Goal: Task Accomplishment & Management: Complete application form

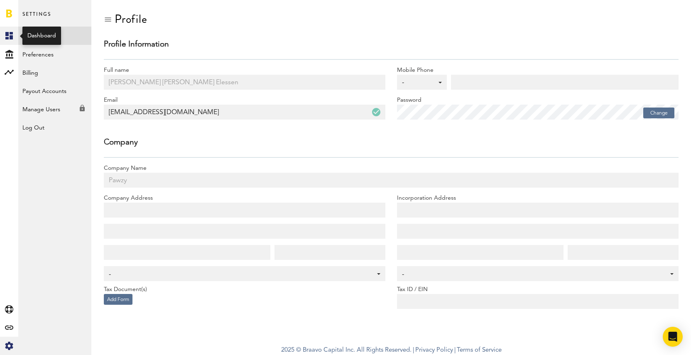
click at [8, 40] on link "Created with Sketch." at bounding box center [9, 36] width 18 height 18
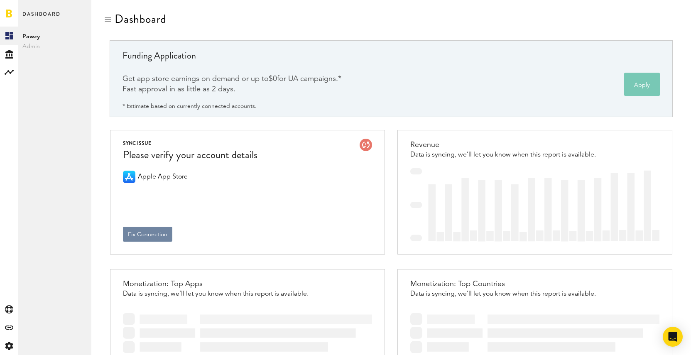
click at [144, 237] on button "Fix Connection" at bounding box center [147, 234] width 49 height 15
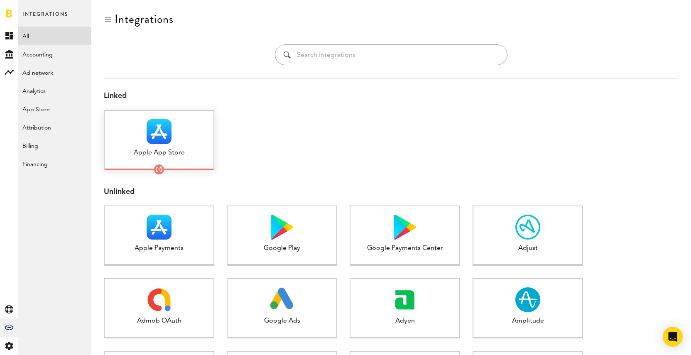
click at [179, 140] on div at bounding box center [159, 131] width 109 height 25
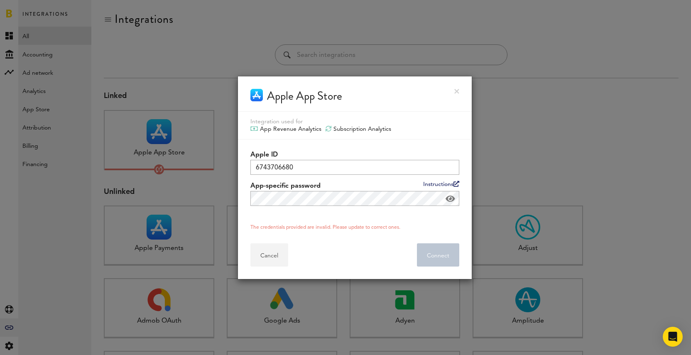
click at [275, 256] on button "Cancel" at bounding box center [270, 254] width 38 height 23
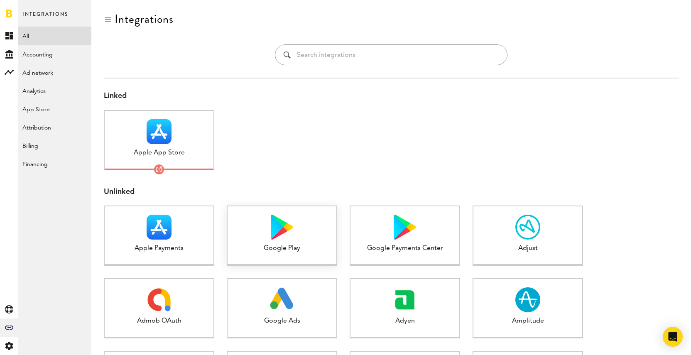
click at [275, 256] on div "Google Play 1 connected" at bounding box center [282, 236] width 111 height 60
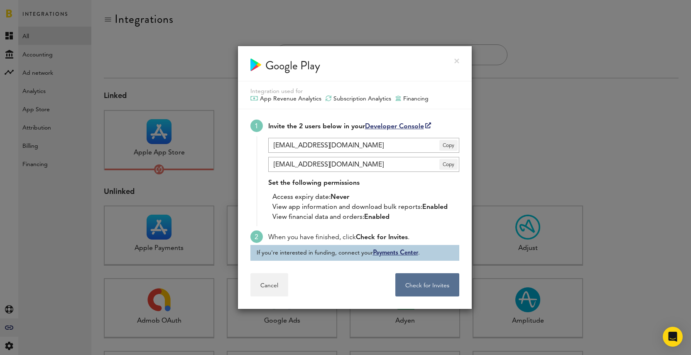
click at [265, 235] on div "Google Play Integration used for App Revenue Analytics Subscription Analytics F…" at bounding box center [391, 329] width 600 height 659
click at [324, 145] on input "pawzy@getbraavo.com" at bounding box center [363, 145] width 191 height 15
click at [312, 164] on input "braavo-sa-0017@braavo-168513.iam.gserviceaccount.com" at bounding box center [363, 164] width 191 height 15
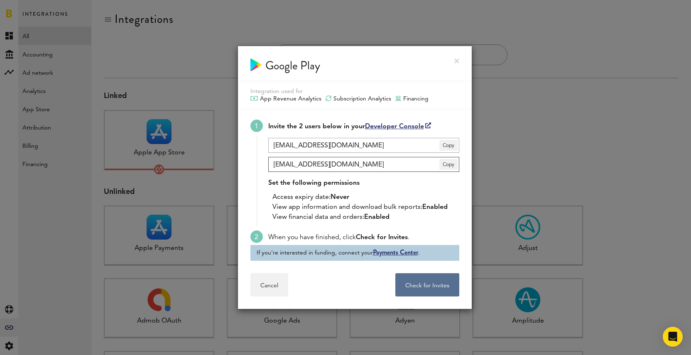
click at [312, 164] on input "braavo-sa-0017@braavo-168513.iam.gserviceaccount.com" at bounding box center [363, 164] width 191 height 15
click at [292, 145] on input "pawzy@getbraavo.com" at bounding box center [363, 145] width 191 height 15
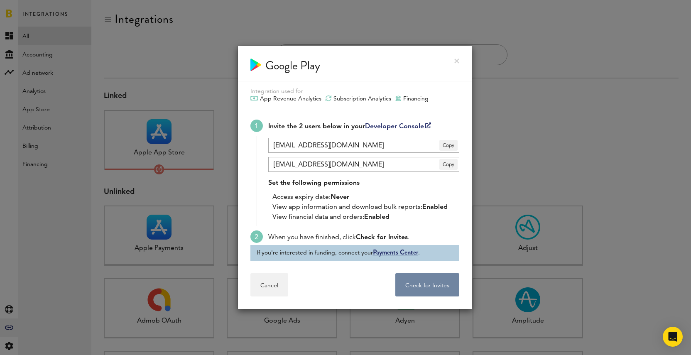
click at [428, 286] on button "Check for Invites . . ." at bounding box center [428, 284] width 64 height 23
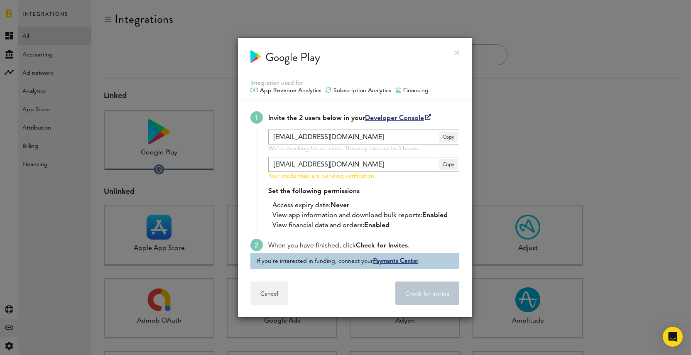
click at [391, 261] on link "Payments Center" at bounding box center [395, 261] width 45 height 10
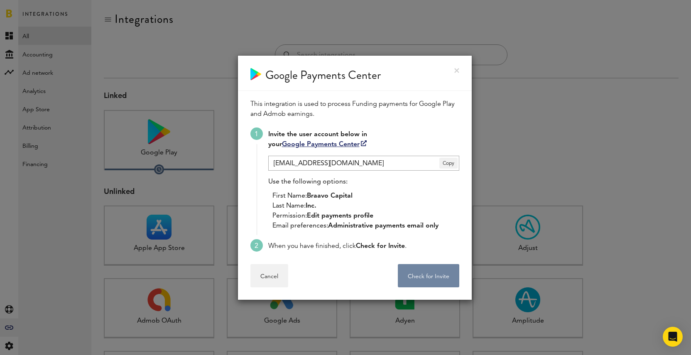
click at [424, 270] on button "Check for Invite . . ." at bounding box center [428, 275] width 61 height 23
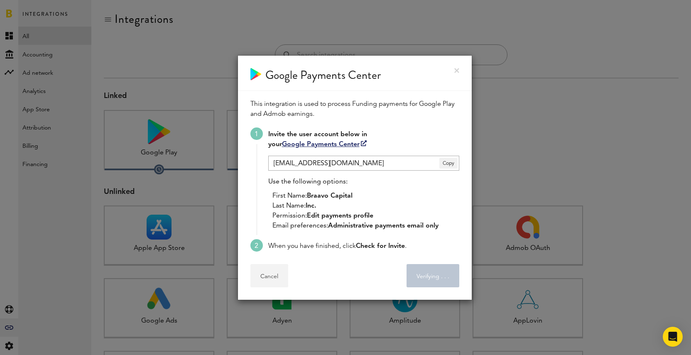
click at [268, 283] on button "Cancel" at bounding box center [270, 275] width 38 height 23
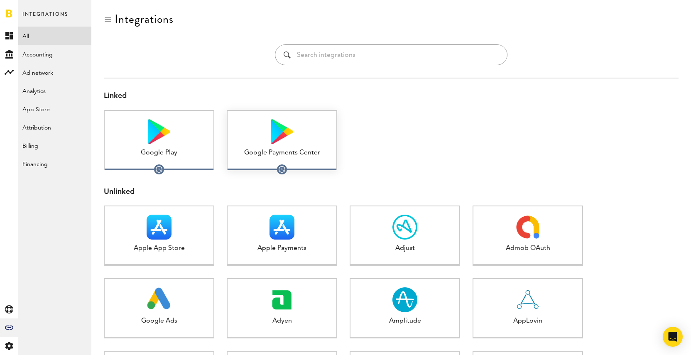
click at [272, 145] on div "Google Payments Center 1 connected" at bounding box center [282, 140] width 111 height 60
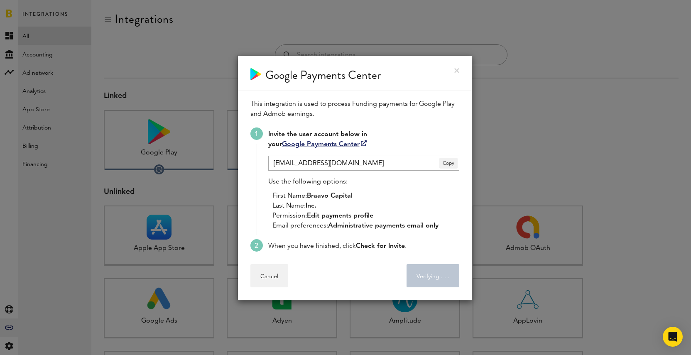
click at [456, 71] on link at bounding box center [457, 70] width 5 height 5
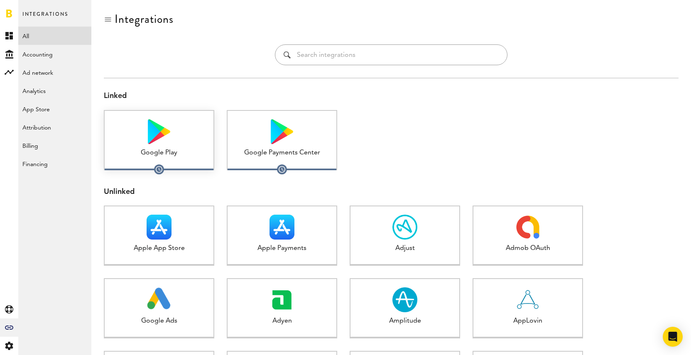
click at [165, 143] on img at bounding box center [159, 131] width 22 height 25
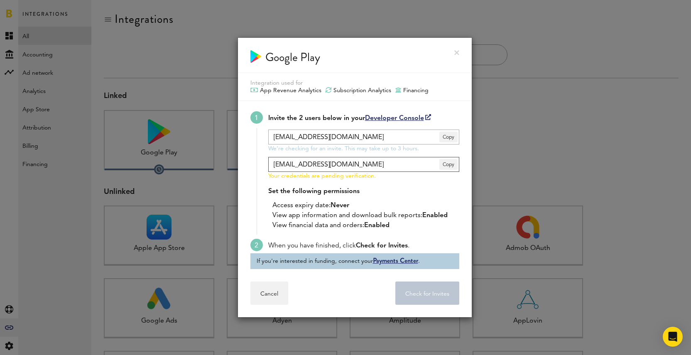
click at [323, 162] on input "braavo-sa-0017@braavo-168513.iam.gserviceaccount.com" at bounding box center [363, 164] width 191 height 15
click at [451, 165] on span "Copy" at bounding box center [449, 164] width 18 height 11
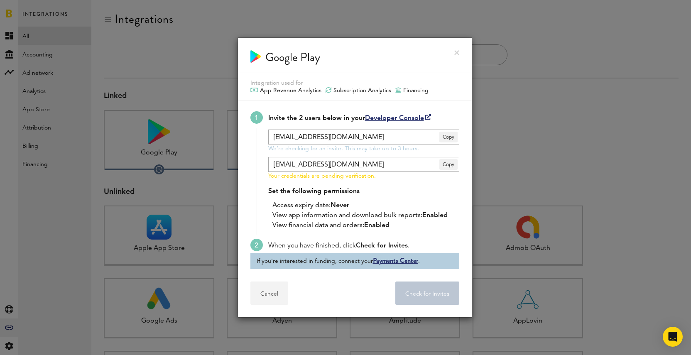
click at [283, 291] on button "Cancel" at bounding box center [270, 293] width 38 height 23
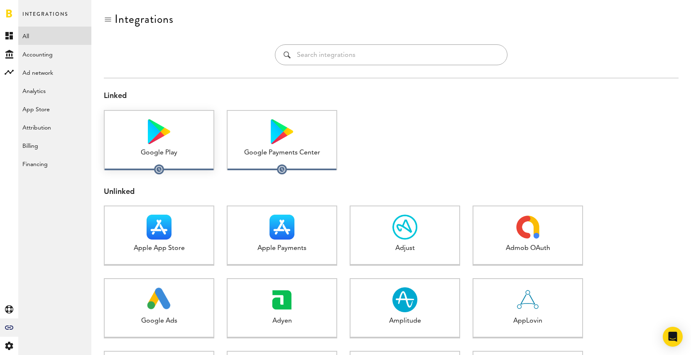
click at [161, 134] on img at bounding box center [159, 131] width 22 height 25
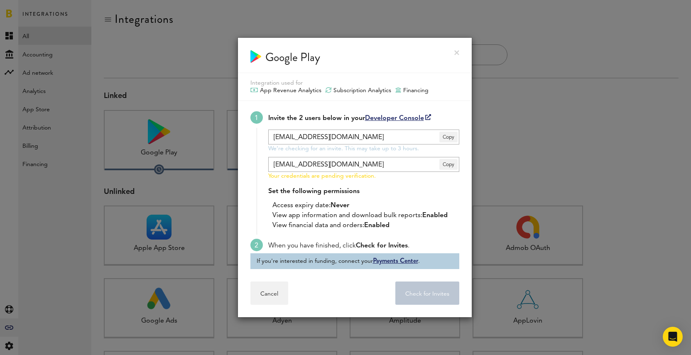
click at [459, 56] on div "Google Play" at bounding box center [355, 55] width 234 height 35
click at [457, 53] on link at bounding box center [457, 52] width 5 height 5
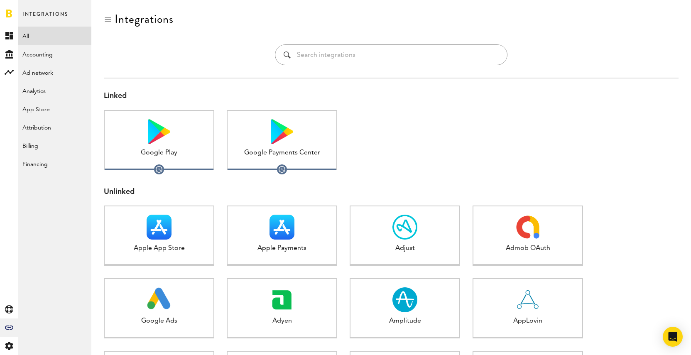
click at [392, 167] on div at bounding box center [405, 146] width 111 height 73
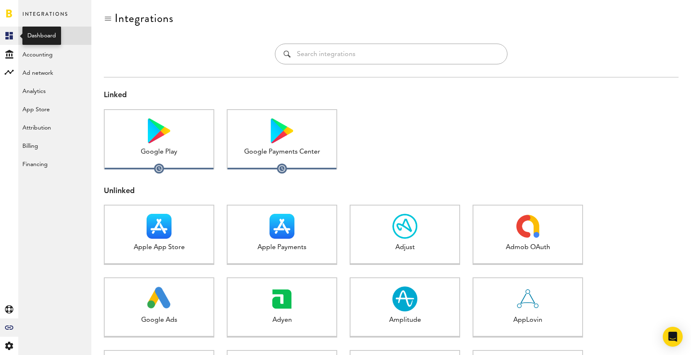
click at [10, 37] on icon at bounding box center [8, 35] width 7 height 7
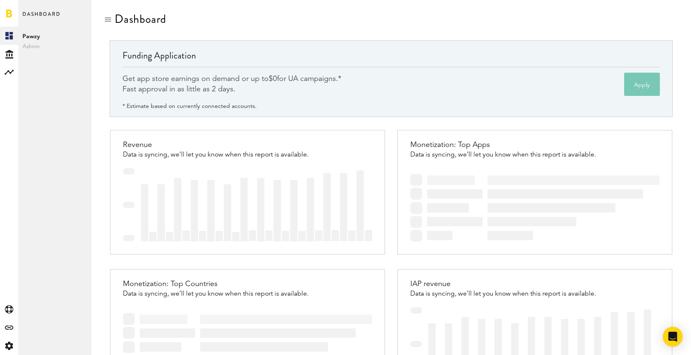
click at [238, 79] on div "Get app store earnings on demand or up to $0 for UA campaigns.* Fast approval i…" at bounding box center [232, 84] width 219 height 21
click at [640, 81] on button "Apply" at bounding box center [642, 84] width 36 height 23
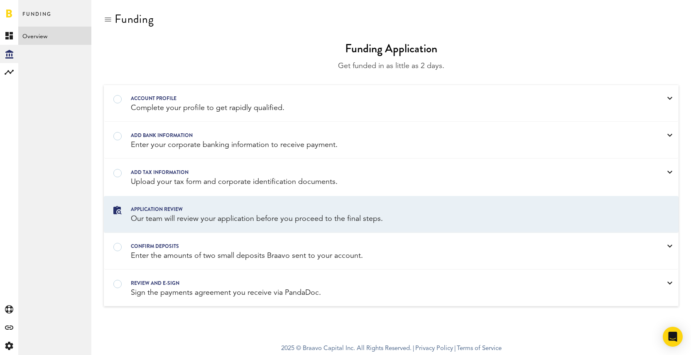
click at [57, 27] on link "Overview" at bounding box center [54, 36] width 73 height 18
click at [11, 39] on icon at bounding box center [8, 35] width 7 height 7
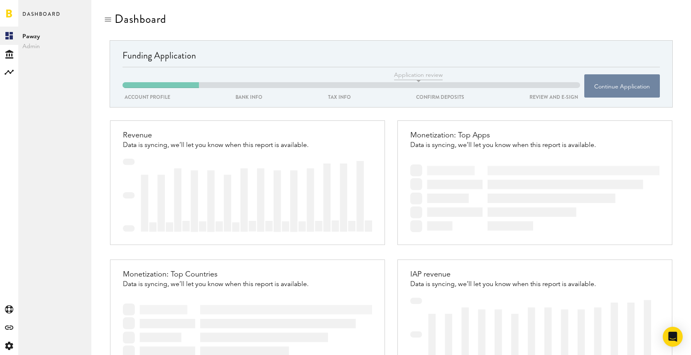
click at [632, 89] on button "Continue Application" at bounding box center [623, 85] width 76 height 23
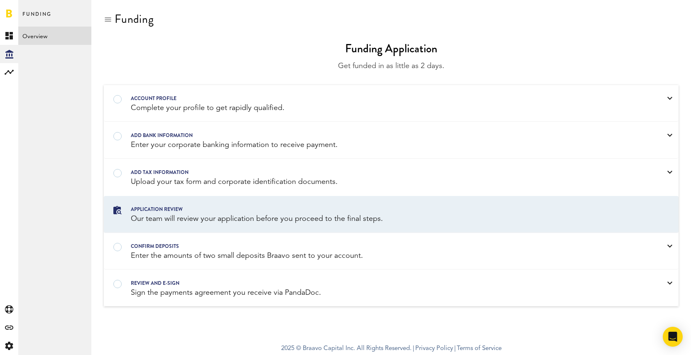
click at [600, 237] on div "confirm deposits Enter the amounts of two small deposits Braavo sent to your ac…" at bounding box center [391, 252] width 574 height 36
click at [450, 264] on div "confirm deposits Enter the amounts of two small deposits Braavo sent to your ac…" at bounding box center [391, 252] width 574 height 36
